Goal: Task Accomplishment & Management: Complete application form

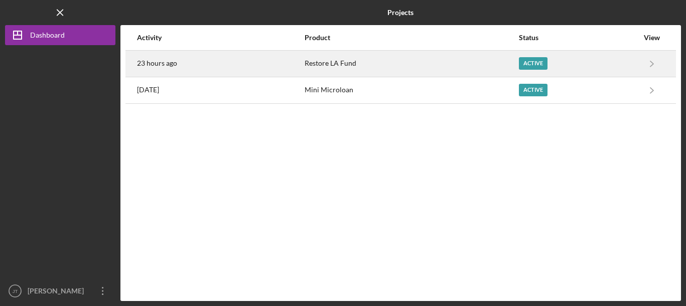
click at [537, 62] on div "Active" at bounding box center [533, 63] width 29 height 13
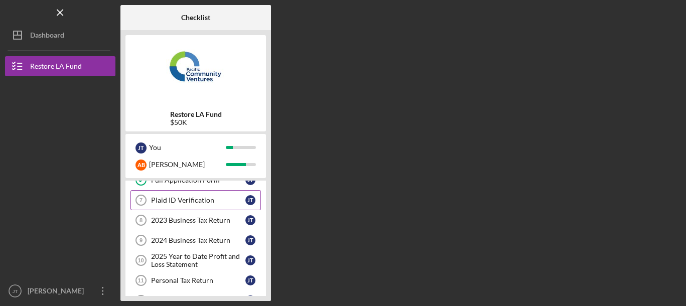
scroll to position [52, 0]
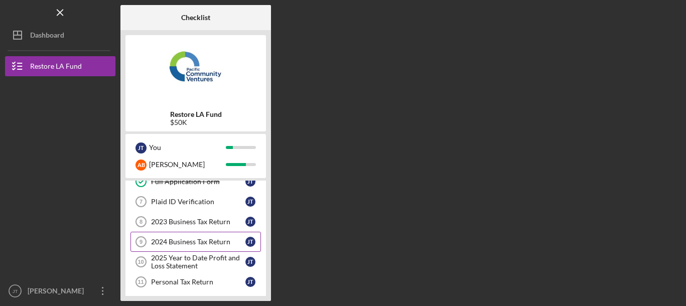
click at [169, 242] on div "2024 Business Tax Return" at bounding box center [198, 242] width 94 height 8
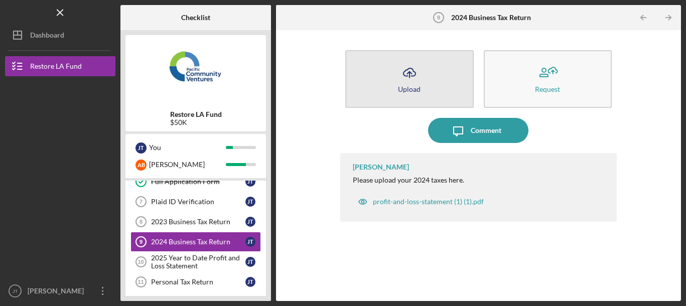
click at [406, 81] on icon "Icon/Upload" at bounding box center [409, 72] width 25 height 25
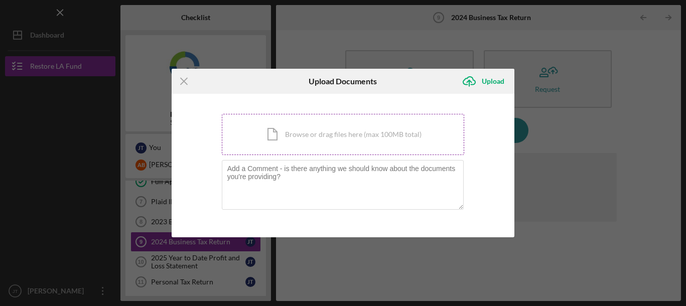
click at [355, 137] on div "Icon/Document Browse or drag files here (max 100MB total) Tap to choose files o…" at bounding box center [343, 134] width 243 height 41
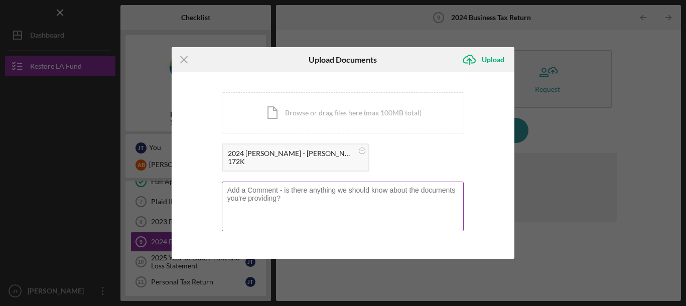
click at [293, 191] on textarea at bounding box center [343, 206] width 242 height 49
click at [438, 191] on textarea "We purchased the laundormat in September 2024 so this tax return only a quarter…" at bounding box center [343, 206] width 242 height 49
click at [228, 197] on textarea "We purchased the laundormat in September 2024 so this tax return is only a quar…" at bounding box center [343, 206] width 242 height 49
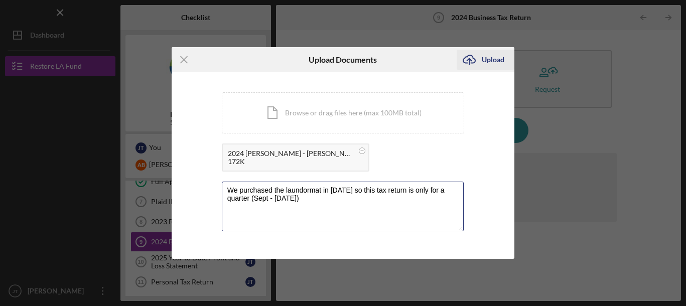
type textarea "We purchased the laundormat in September 2024 so this tax return is only for a …"
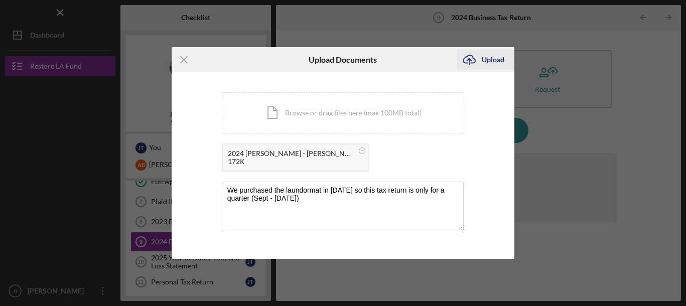
click at [491, 57] on div "Upload" at bounding box center [493, 60] width 23 height 20
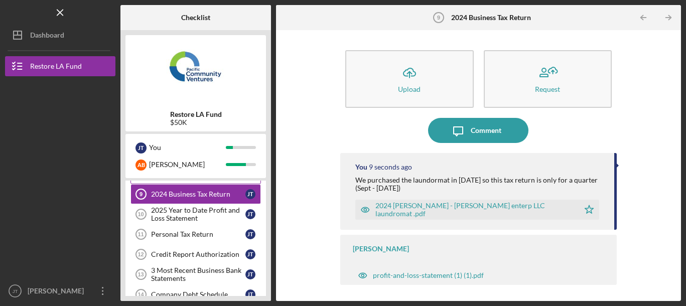
scroll to position [104, 0]
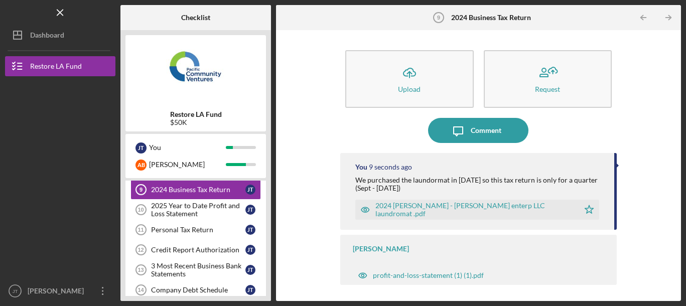
click at [209, 215] on div "2025 Year to Date Profit and Loss Statement" at bounding box center [198, 210] width 94 height 16
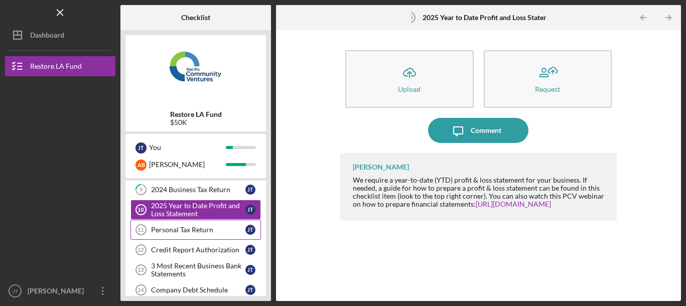
click at [203, 230] on div "Personal Tax Return" at bounding box center [198, 230] width 94 height 8
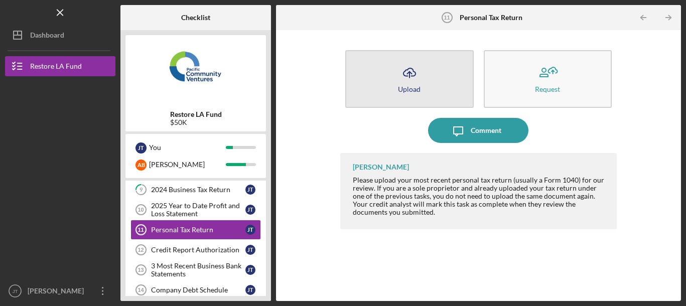
click at [420, 81] on icon "Icon/Upload" at bounding box center [409, 72] width 25 height 25
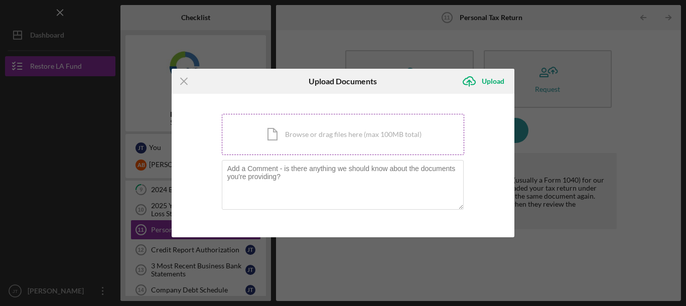
click at [287, 139] on div "Icon/Document Browse or drag files here (max 100MB total) Tap to choose files o…" at bounding box center [343, 134] width 243 height 41
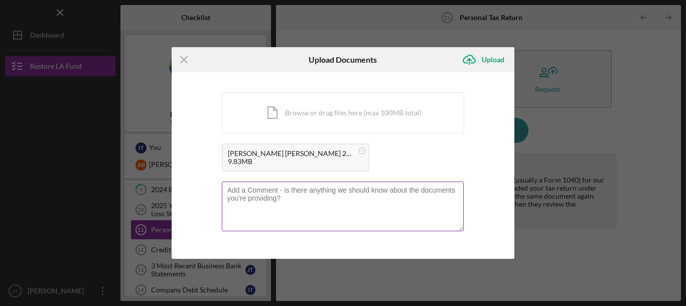
click at [238, 190] on textarea at bounding box center [343, 206] width 242 height 49
drag, startPoint x: 427, startPoint y: 188, endPoint x: 436, endPoint y: 198, distance: 12.8
click at [436, 198] on textarea "I have a media consulting business (This Is Taylor Made Media) This return refl…" at bounding box center [343, 206] width 242 height 49
click at [339, 191] on textarea "I have a media consulting business (This Is Taylor Made Media)" at bounding box center [343, 206] width 242 height 49
click at [423, 193] on textarea "I have a media consulting business (This Is Taylor Made Media)" at bounding box center [343, 206] width 242 height 49
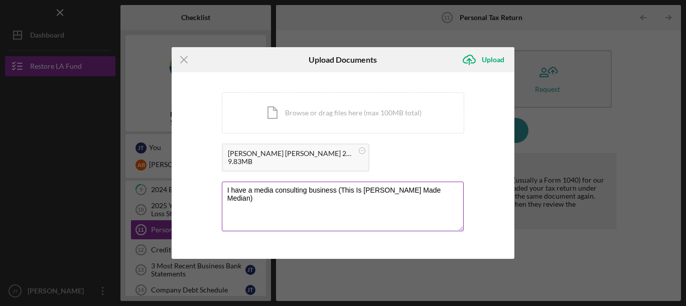
drag, startPoint x: 427, startPoint y: 191, endPoint x: 346, endPoint y: 192, distance: 80.8
click at [343, 192] on textarea "I have a media consulting business (This Is Taylor Made Median)" at bounding box center [343, 206] width 242 height 49
click at [345, 184] on label at bounding box center [345, 184] width 237 height 4
click at [345, 184] on textarea "I have a media consulting business (This Is Taylor Made Median)" at bounding box center [343, 206] width 242 height 49
click at [340, 193] on textarea "I have a media consulting business (This Is Taylor Made Median)" at bounding box center [343, 206] width 242 height 49
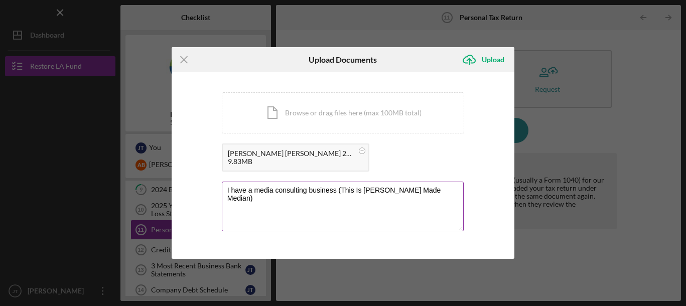
drag, startPoint x: 342, startPoint y: 190, endPoint x: 428, endPoint y: 189, distance: 85.8
click at [428, 189] on textarea "I have a media consulting business (This Is Taylor Made Median)" at bounding box center [343, 206] width 242 height 49
click at [420, 192] on textarea "I have a media consulting business (This Is Taylor Made Median)" at bounding box center [343, 206] width 242 height 49
type textarea "I have a media consulting business (This Is Taylor Made Media)"
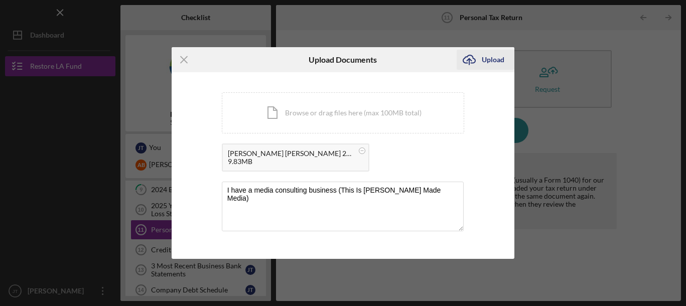
click at [489, 61] on div "Upload" at bounding box center [493, 60] width 23 height 20
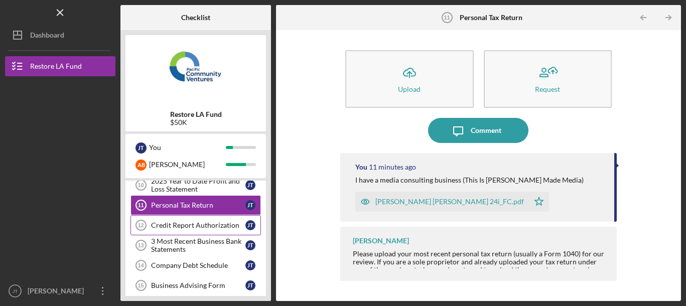
scroll to position [128, 0]
click at [210, 226] on div "Credit Report Authorization" at bounding box center [198, 226] width 94 height 8
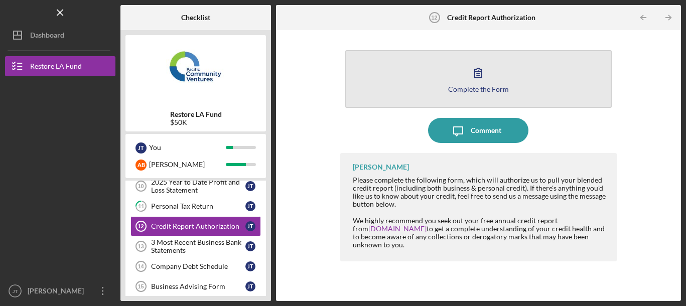
click at [469, 74] on icon "button" at bounding box center [478, 72] width 25 height 25
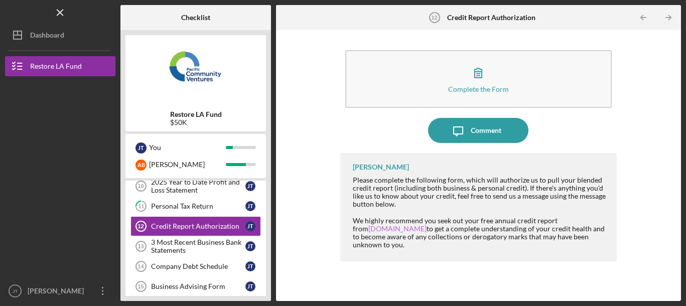
click at [382, 229] on link "annualcreditreport.com" at bounding box center [397, 228] width 58 height 9
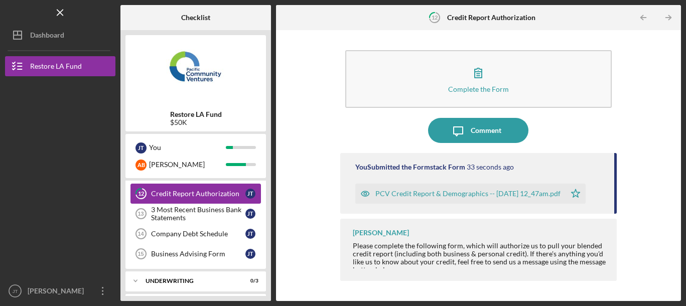
scroll to position [164, 0]
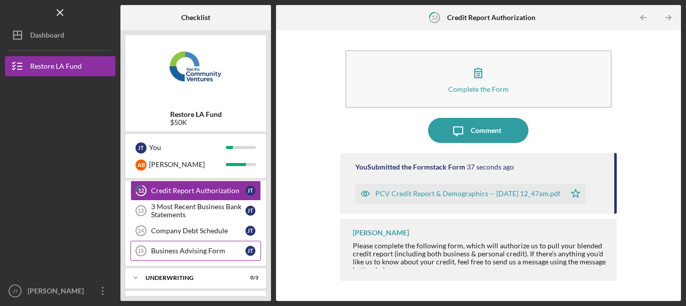
click at [212, 252] on div "Business Advising Form" at bounding box center [198, 251] width 94 height 8
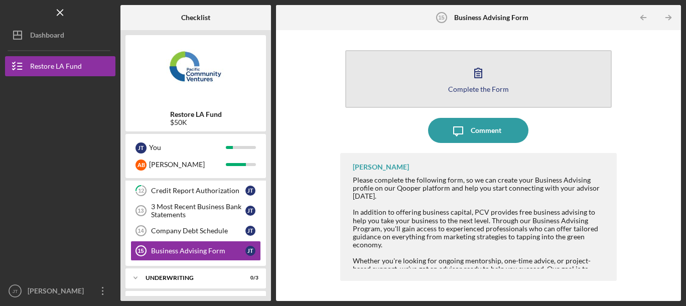
click at [477, 73] on icon "button" at bounding box center [478, 72] width 25 height 25
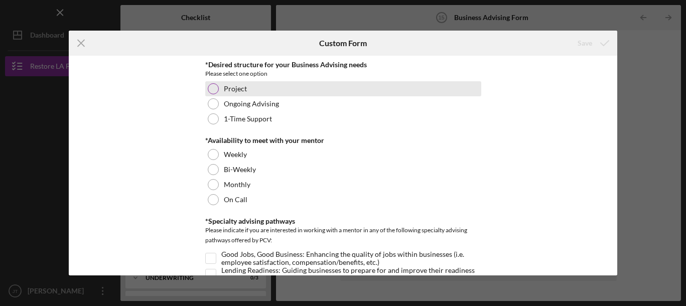
click at [214, 91] on div at bounding box center [213, 88] width 11 height 11
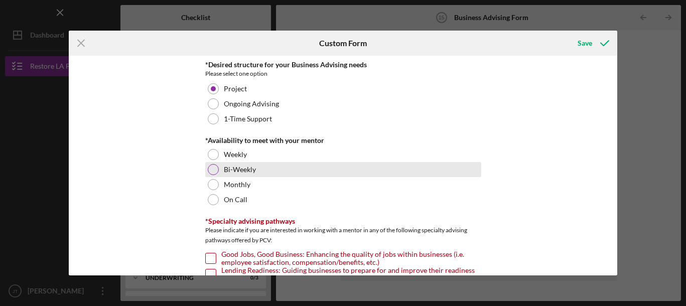
click at [215, 173] on div at bounding box center [213, 169] width 11 height 11
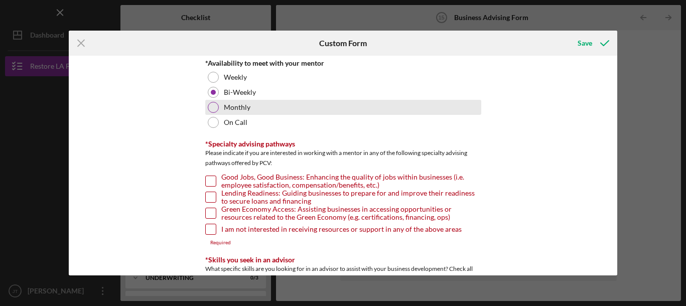
scroll to position [78, 0]
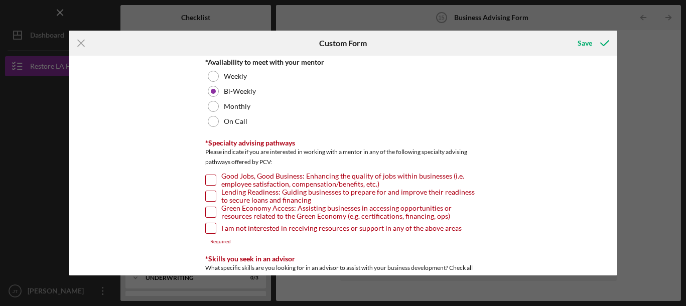
click at [210, 195] on input "Lending Readiness: Guiding businesses to prepare for and improve their readines…" at bounding box center [211, 196] width 10 height 10
checkbox input "true"
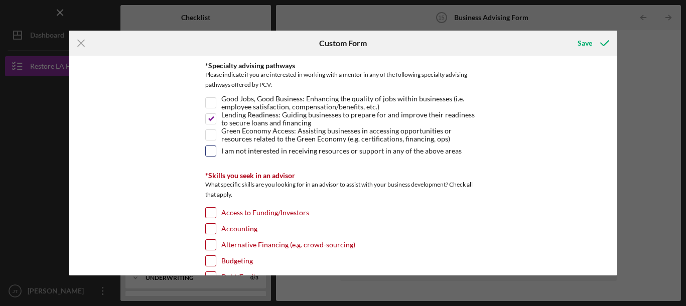
scroll to position [162, 0]
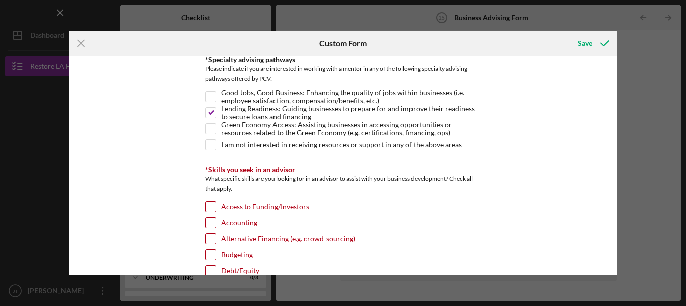
click at [209, 208] on input "Access to Funding/Investors" at bounding box center [211, 207] width 10 height 10
checkbox input "true"
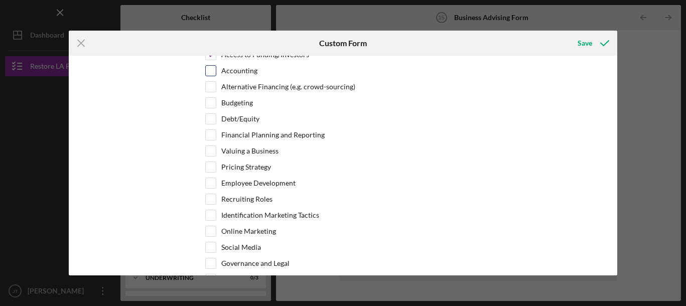
scroll to position [315, 0]
click at [209, 230] on input "Online Marketing" at bounding box center [211, 230] width 10 height 10
checkbox input "true"
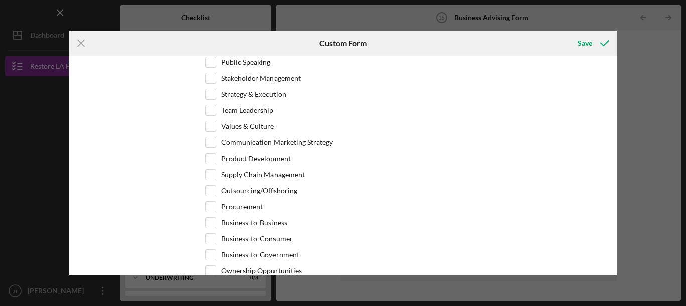
scroll to position [549, 0]
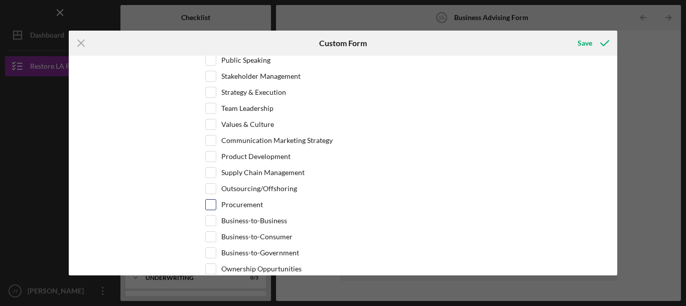
click at [207, 205] on input "Procurement" at bounding box center [211, 205] width 10 height 10
checkbox input "true"
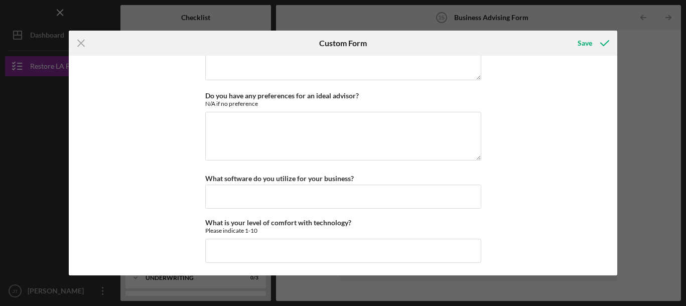
scroll to position [971, 0]
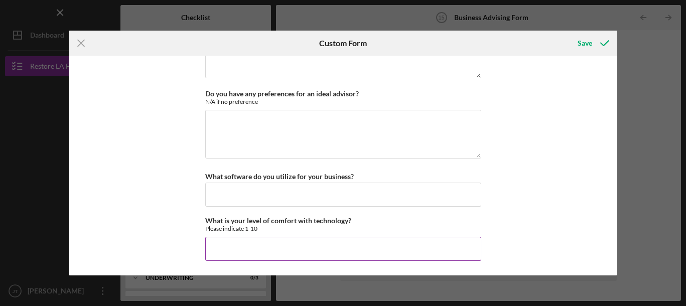
click at [230, 252] on input "What is your level of comfort with technology?" at bounding box center [343, 249] width 276 height 24
type input "2"
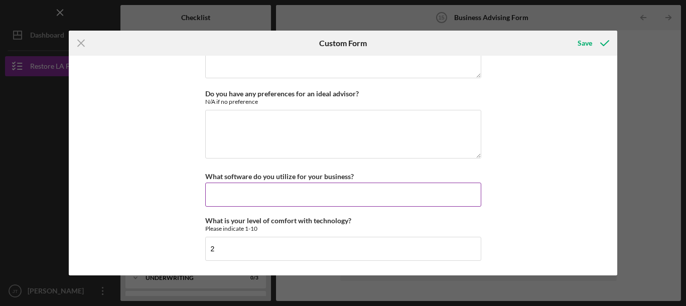
click at [219, 195] on input "What software do you utilize for your business?" at bounding box center [343, 195] width 276 height 24
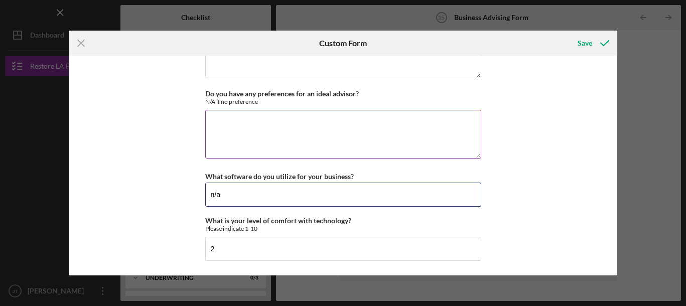
type input "n/a"
click at [229, 122] on textarea "Do you have any preferences for an ideal advisor?" at bounding box center [343, 134] width 276 height 48
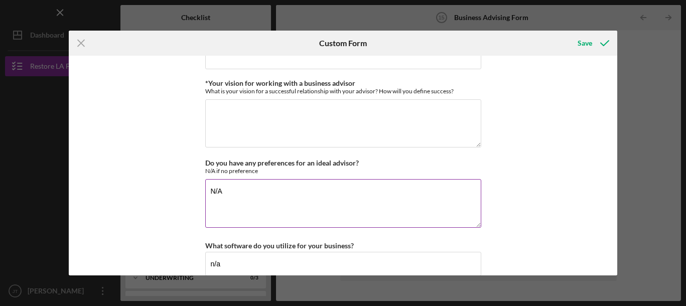
scroll to position [894, 0]
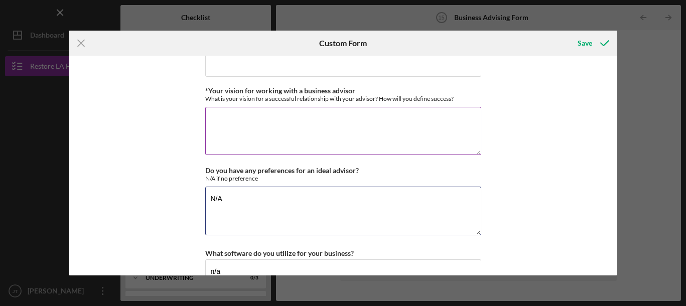
type textarea "N/A"
click at [268, 117] on textarea "*Your vision for working with a business advisor" at bounding box center [343, 131] width 276 height 48
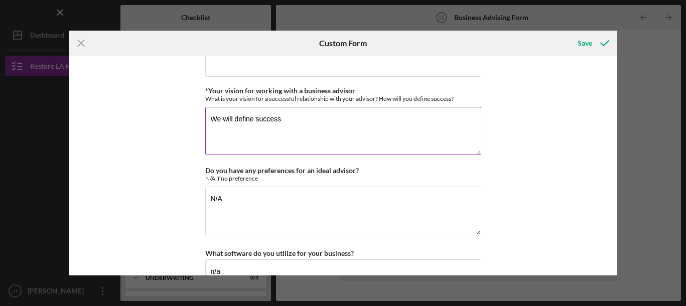
click at [207, 117] on textarea "We will define success" at bounding box center [343, 131] width 276 height 48
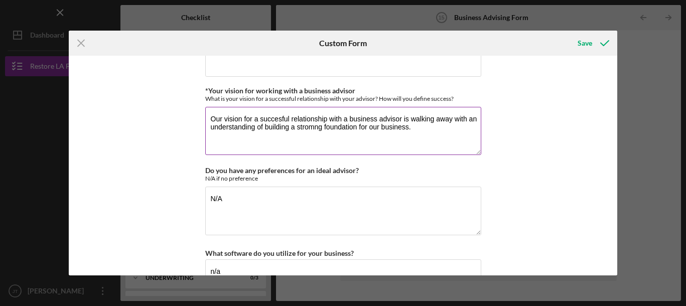
click at [313, 128] on textarea "Our vision for a succesful relationship with a business advisor is walking away…" at bounding box center [343, 131] width 276 height 48
click at [263, 126] on textarea "Our vision for a succesful relationship with a business advisor is walking away…" at bounding box center [343, 131] width 276 height 48
click at [415, 125] on textarea "Our vision for a succesful relationship with a business advisor is walking away…" at bounding box center [343, 131] width 276 height 48
type textarea "Our vision for a succesful relationship with a business advisor is walking away…"
drag, startPoint x: 266, startPoint y: 135, endPoint x: 193, endPoint y: 117, distance: 75.0
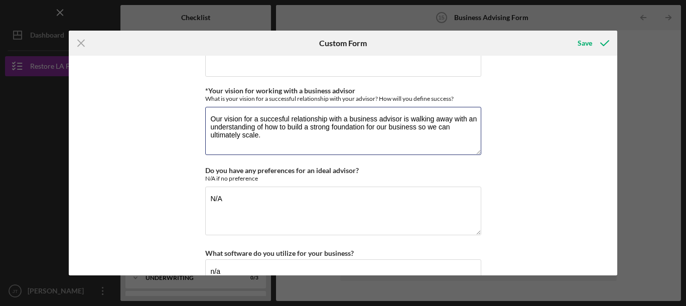
click at [193, 117] on div "*Desired structure for your Business Advising needs Please select one option Pr…" at bounding box center [343, 166] width 549 height 220
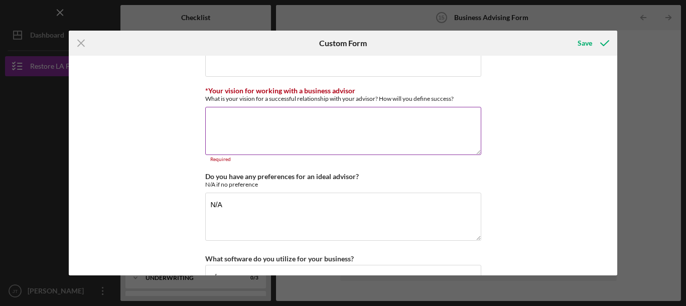
paste textarea "Here’s a more conversational rewrite: When we work with a business advisor, wha…"
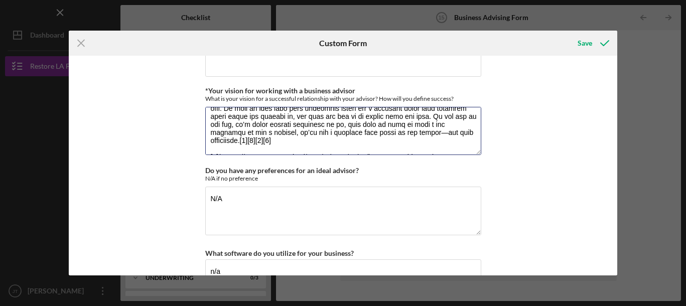
scroll to position [42, 0]
drag, startPoint x: 235, startPoint y: 153, endPoint x: 208, endPoint y: 141, distance: 29.4
click at [208, 141] on textarea "*Your vision for working with a business advisor" at bounding box center [343, 131] width 276 height 48
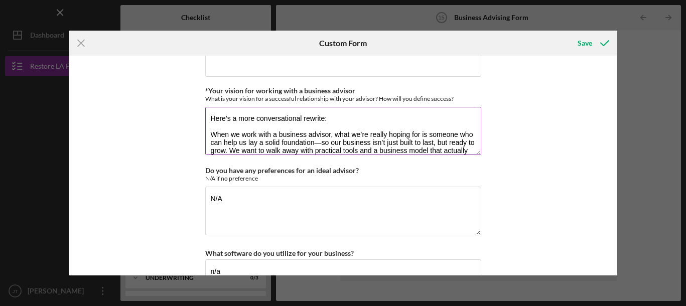
scroll to position [0, 0]
drag, startPoint x: 335, startPoint y: 120, endPoint x: 221, endPoint y: 102, distance: 115.3
click at [220, 102] on div "*Your vision for working with a business advisor What is your vision for a succ…" at bounding box center [343, 122] width 276 height 70
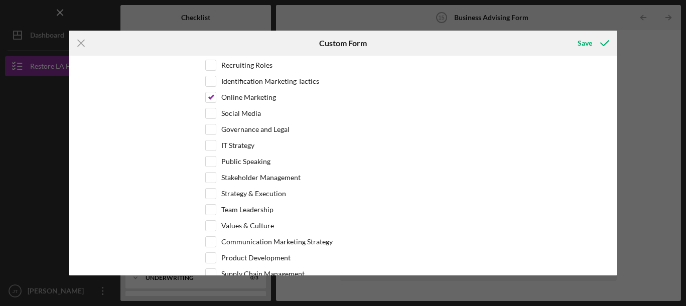
scroll to position [446, 0]
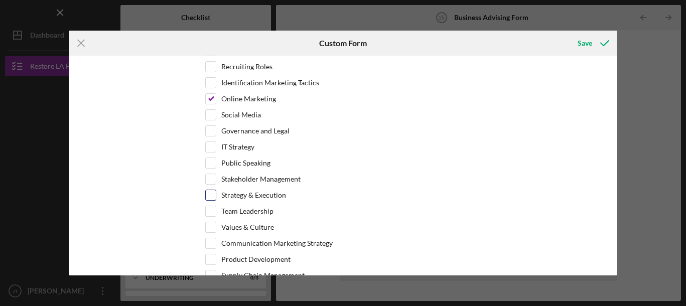
type textarea "When we work with a business advisor, what we’re really hoping for is someone w…"
click at [213, 193] on input "Strategy & Execution" at bounding box center [211, 195] width 10 height 10
checkbox input "true"
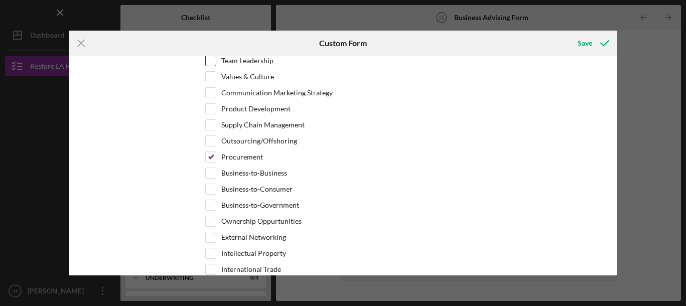
scroll to position [595, 0]
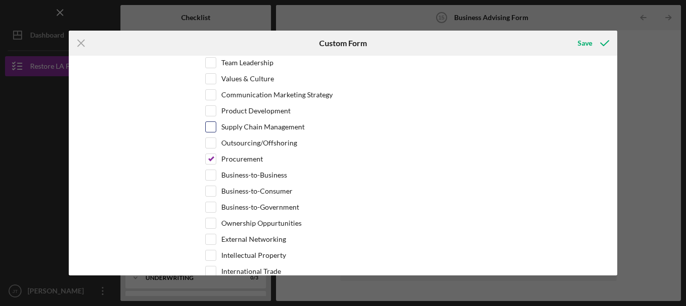
click at [209, 128] on input "Supply Chain Management" at bounding box center [211, 127] width 10 height 10
checkbox input "true"
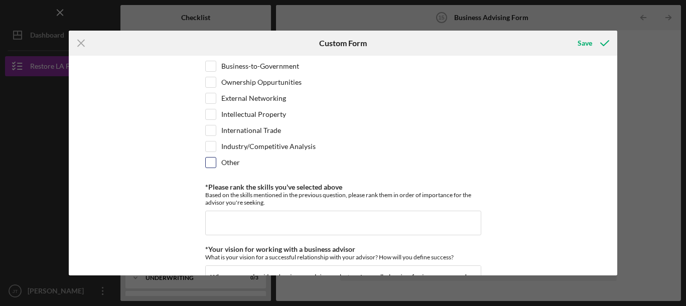
scroll to position [727, 0]
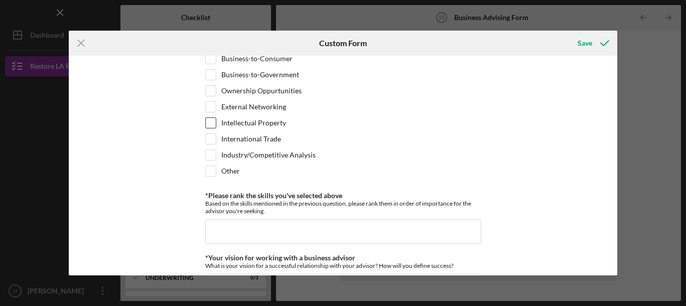
click at [209, 123] on input "Intellectual Property" at bounding box center [211, 123] width 10 height 10
checkbox input "true"
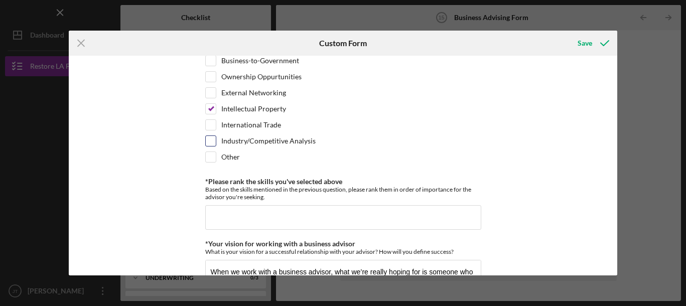
scroll to position [745, 0]
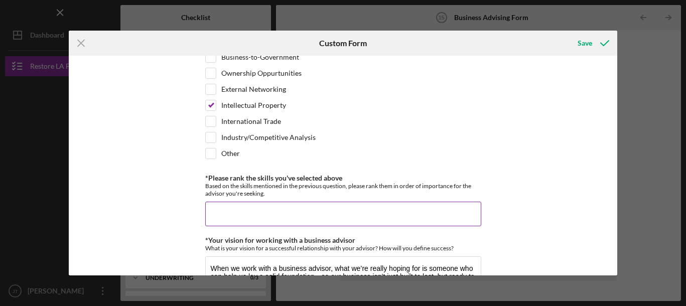
click at [240, 209] on input "*Please rank the skills you've selected above" at bounding box center [343, 214] width 276 height 24
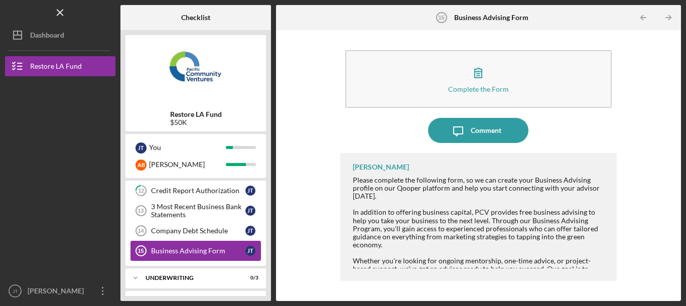
click at [200, 255] on link "Business Advising Form 15 Business Advising Form J T" at bounding box center [196, 251] width 131 height 20
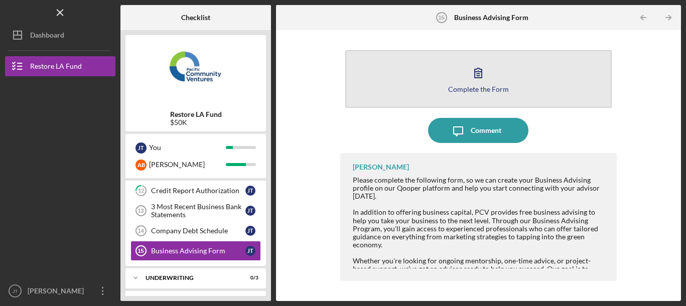
click at [478, 73] on icon "button" at bounding box center [478, 72] width 25 height 25
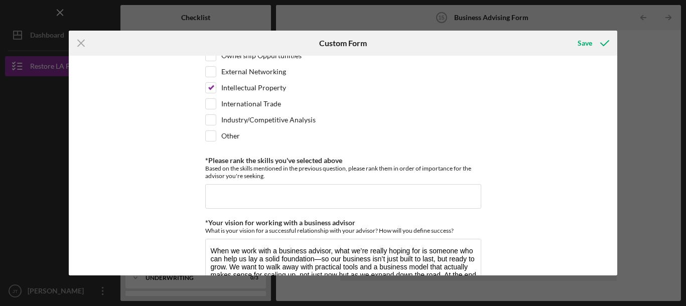
scroll to position [772, 0]
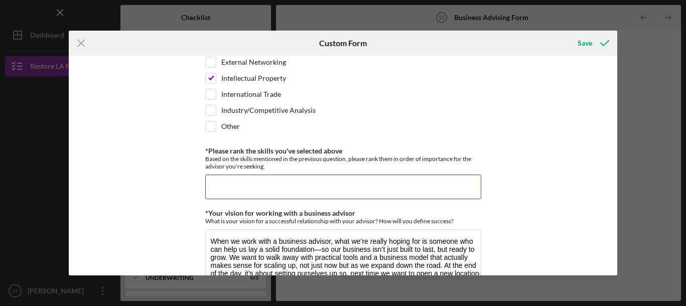
click at [259, 180] on input "*Please rank the skills you've selected above" at bounding box center [343, 187] width 276 height 24
type input "funding"
click at [568, 33] on button "Save" at bounding box center [593, 43] width 50 height 20
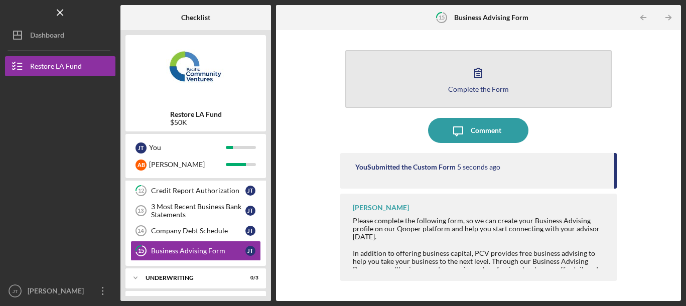
click at [476, 76] on icon "button" at bounding box center [478, 72] width 25 height 25
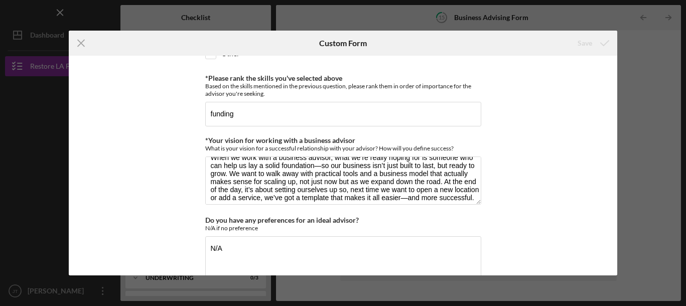
scroll to position [16, 0]
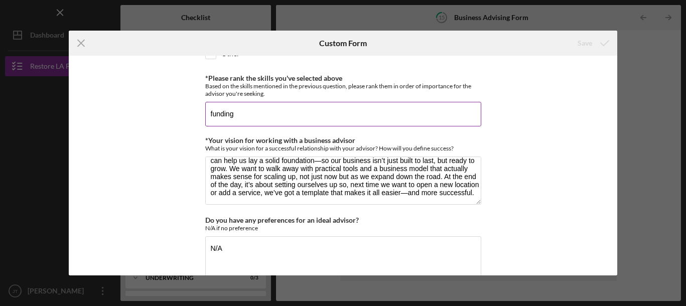
click at [209, 111] on input "funding" at bounding box center [343, 114] width 276 height 24
click at [254, 114] on input "1 - funding" at bounding box center [343, 114] width 276 height 24
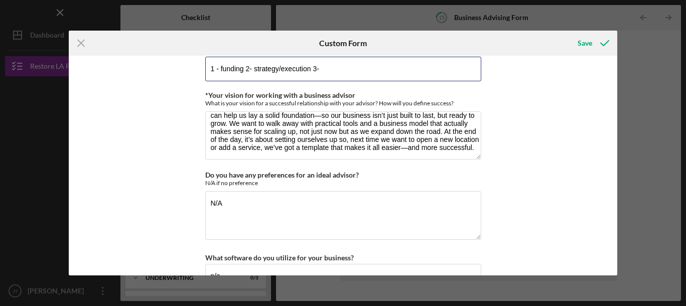
scroll to position [873, 0]
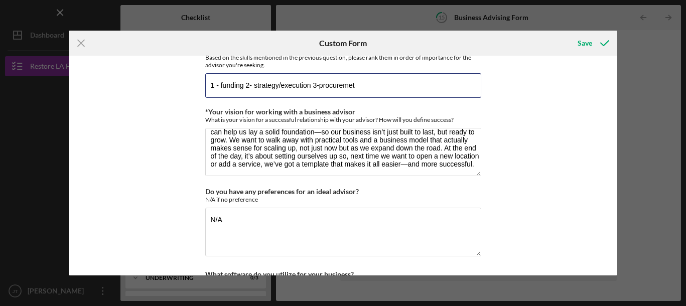
type input "1 - funding 2- strategy/execution 3-procuremet"
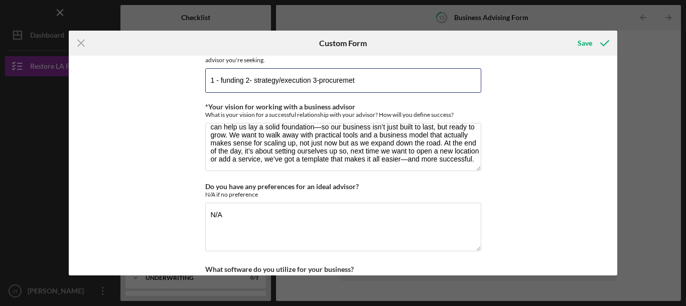
scroll to position [971, 0]
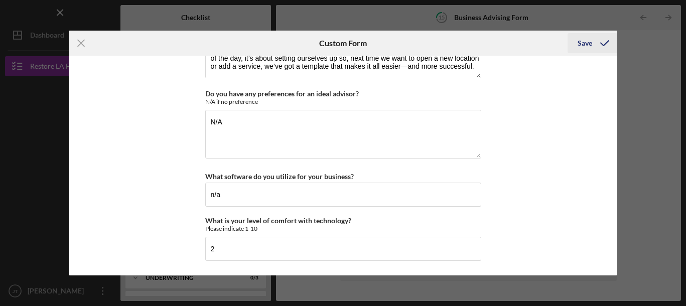
click at [581, 45] on div "Save" at bounding box center [585, 43] width 15 height 20
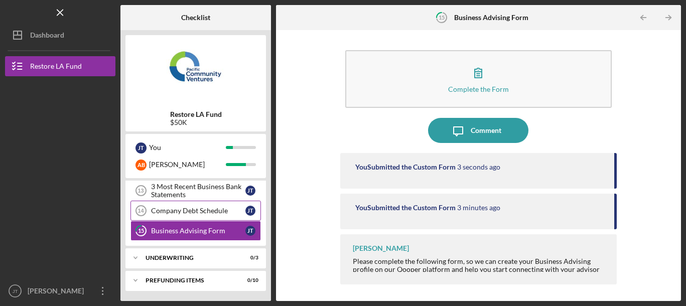
scroll to position [183, 0]
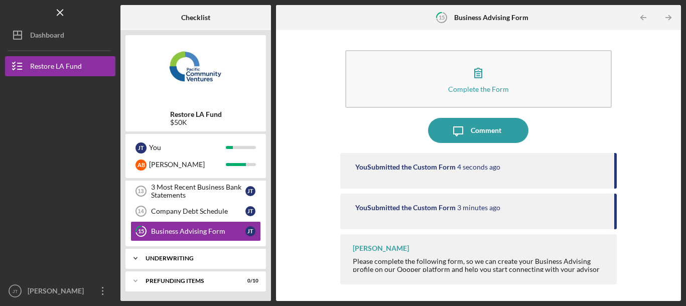
click at [188, 259] on div "Underwriting" at bounding box center [200, 258] width 108 height 6
click at [204, 280] on div "Indicative Terms Sheet" at bounding box center [198, 280] width 94 height 8
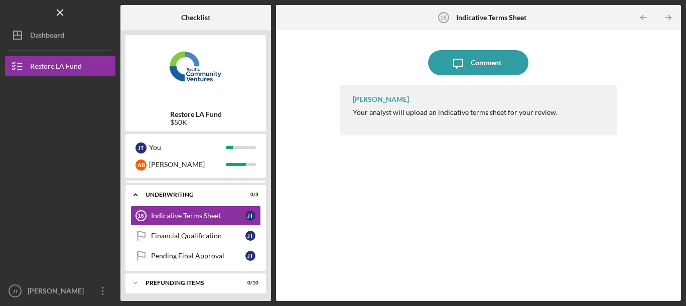
scroll to position [249, 0]
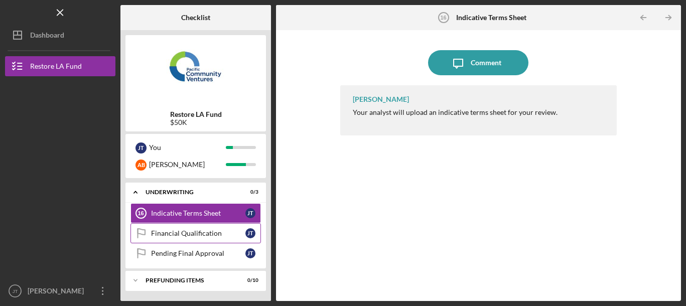
click at [201, 232] on div "Financial Qualification" at bounding box center [198, 233] width 94 height 8
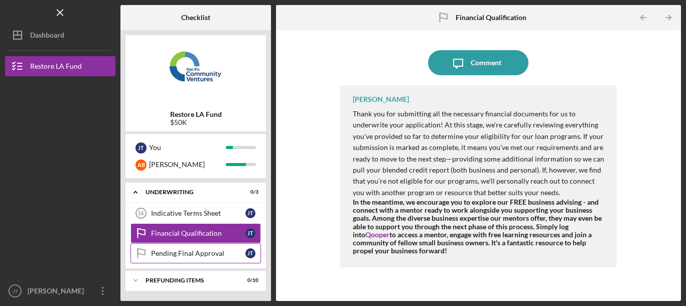
click at [196, 250] on div "Pending Final Approval" at bounding box center [198, 253] width 94 height 8
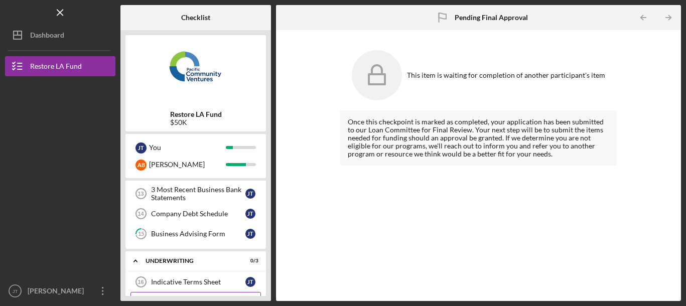
scroll to position [180, 0]
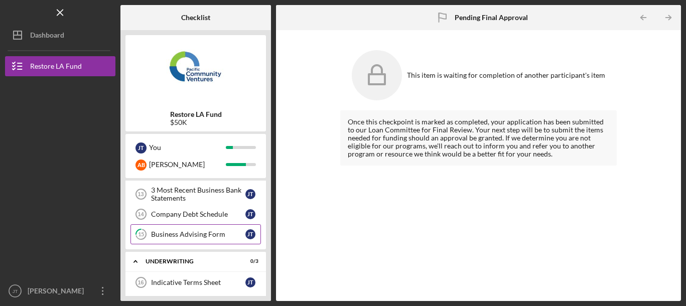
click at [195, 232] on div "Business Advising Form" at bounding box center [198, 234] width 94 height 8
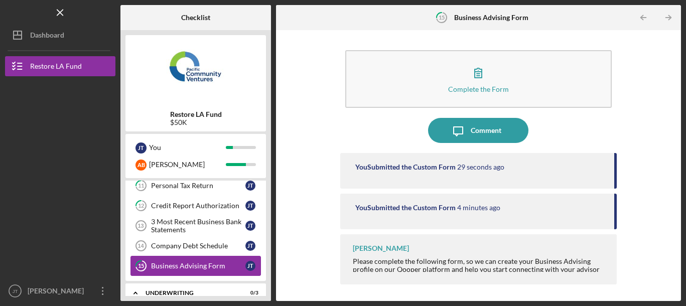
scroll to position [148, 0]
click at [196, 232] on div "3 Most Recent Business Bank Statements" at bounding box center [198, 226] width 94 height 16
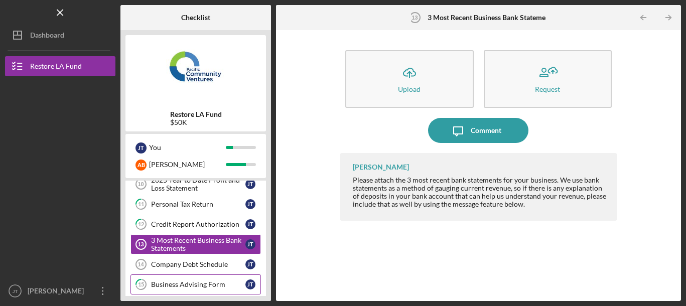
scroll to position [131, 0]
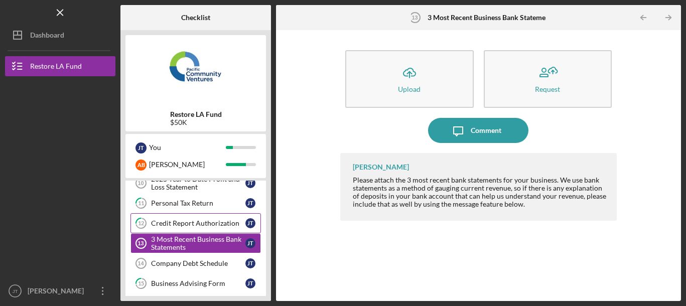
click at [194, 224] on div "Credit Report Authorization" at bounding box center [198, 223] width 94 height 8
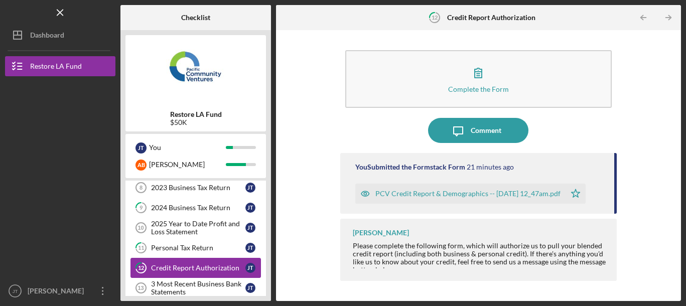
scroll to position [87, 0]
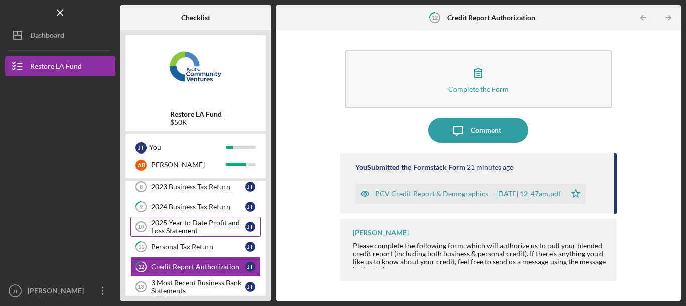
click at [194, 225] on div "2025 Year to Date Profit and Loss Statement" at bounding box center [198, 227] width 94 height 16
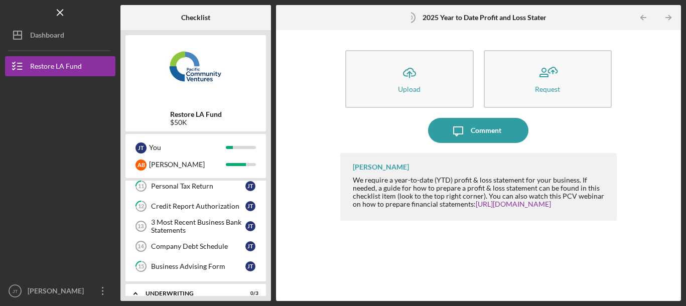
scroll to position [149, 0]
click at [163, 246] on div "Company Debt Schedule" at bounding box center [198, 245] width 94 height 8
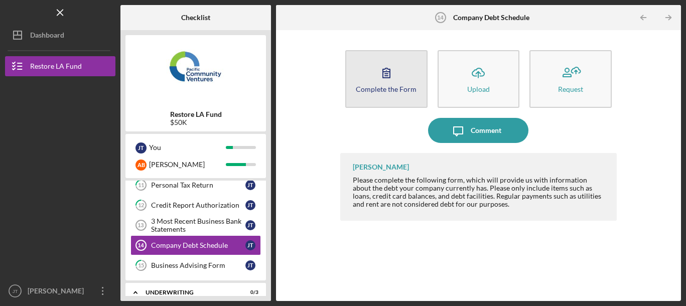
click at [389, 73] on icon "button" at bounding box center [386, 72] width 25 height 25
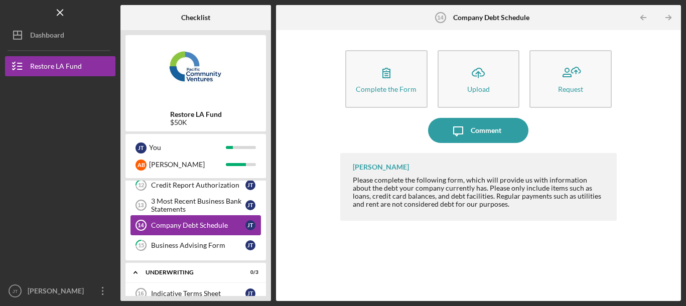
scroll to position [169, 0]
click at [179, 206] on div "3 Most Recent Business Bank Statements" at bounding box center [198, 206] width 94 height 16
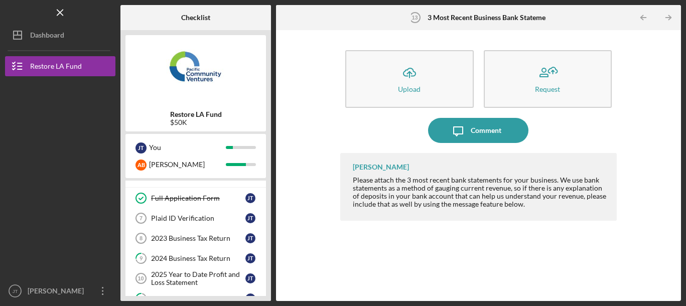
scroll to position [37, 0]
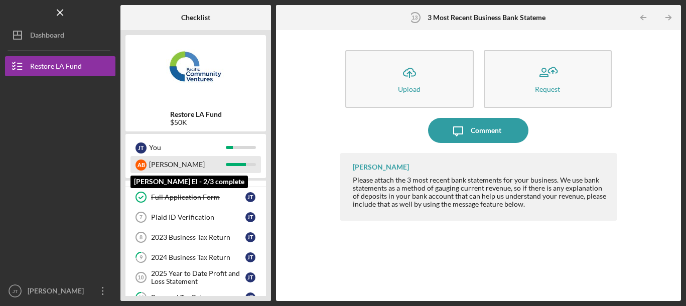
click at [165, 162] on div "Anthony" at bounding box center [187, 164] width 77 height 17
click at [165, 166] on div "Anthony" at bounding box center [187, 164] width 77 height 17
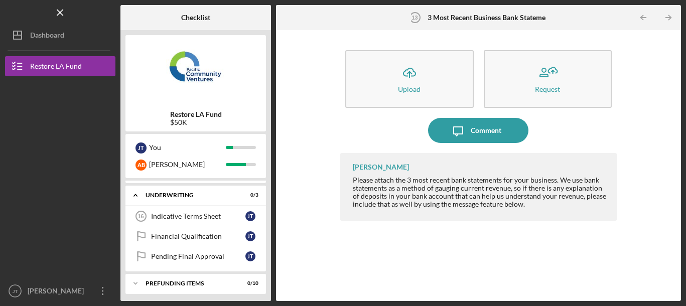
scroll to position [249, 0]
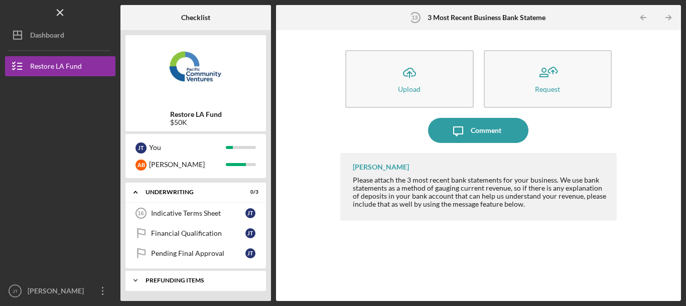
click at [137, 280] on polyline at bounding box center [135, 281] width 3 height 2
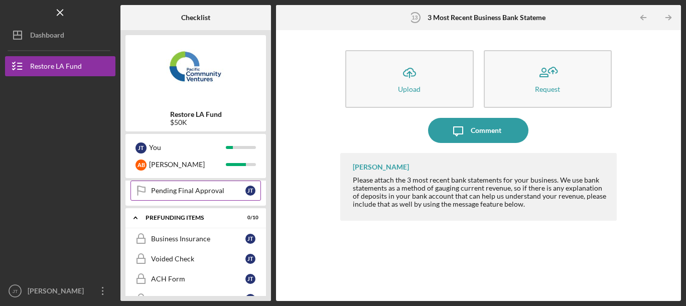
scroll to position [311, 0]
